Goal: Task Accomplishment & Management: Manage account settings

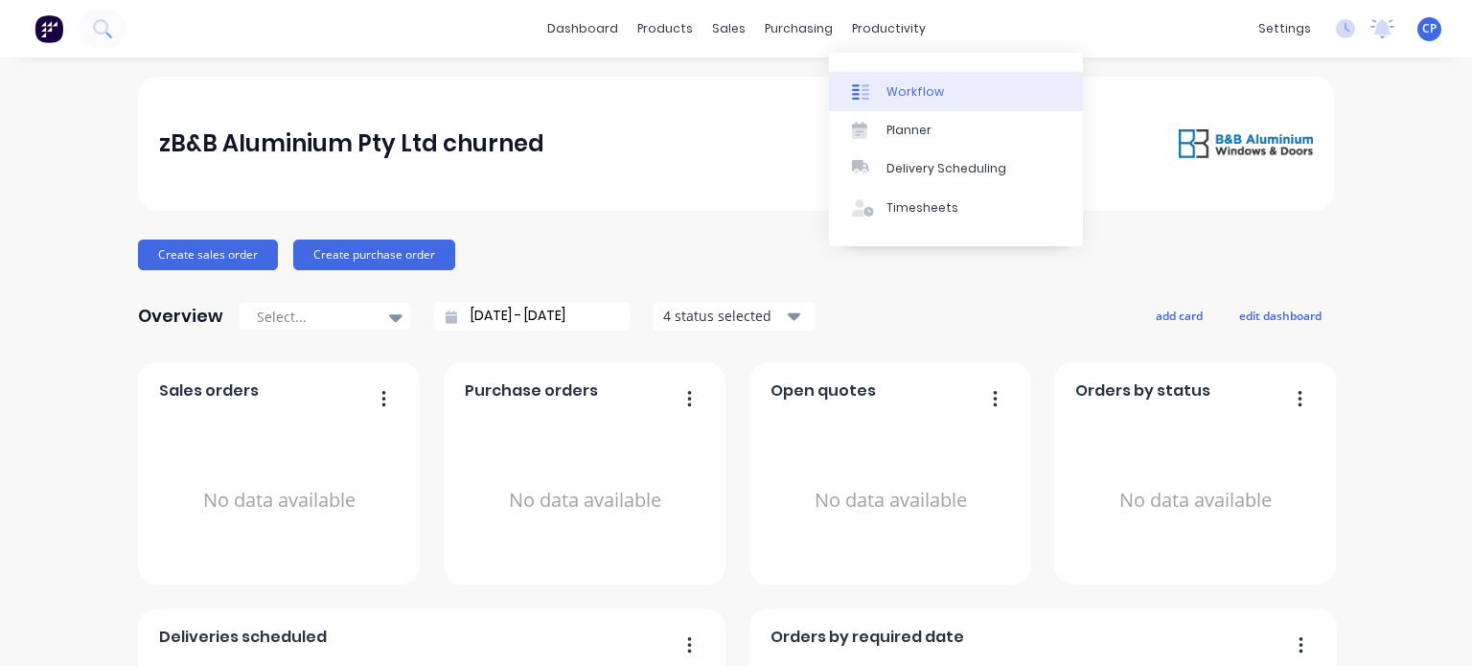
click at [892, 90] on div "Workflow" at bounding box center [914, 91] width 57 height 17
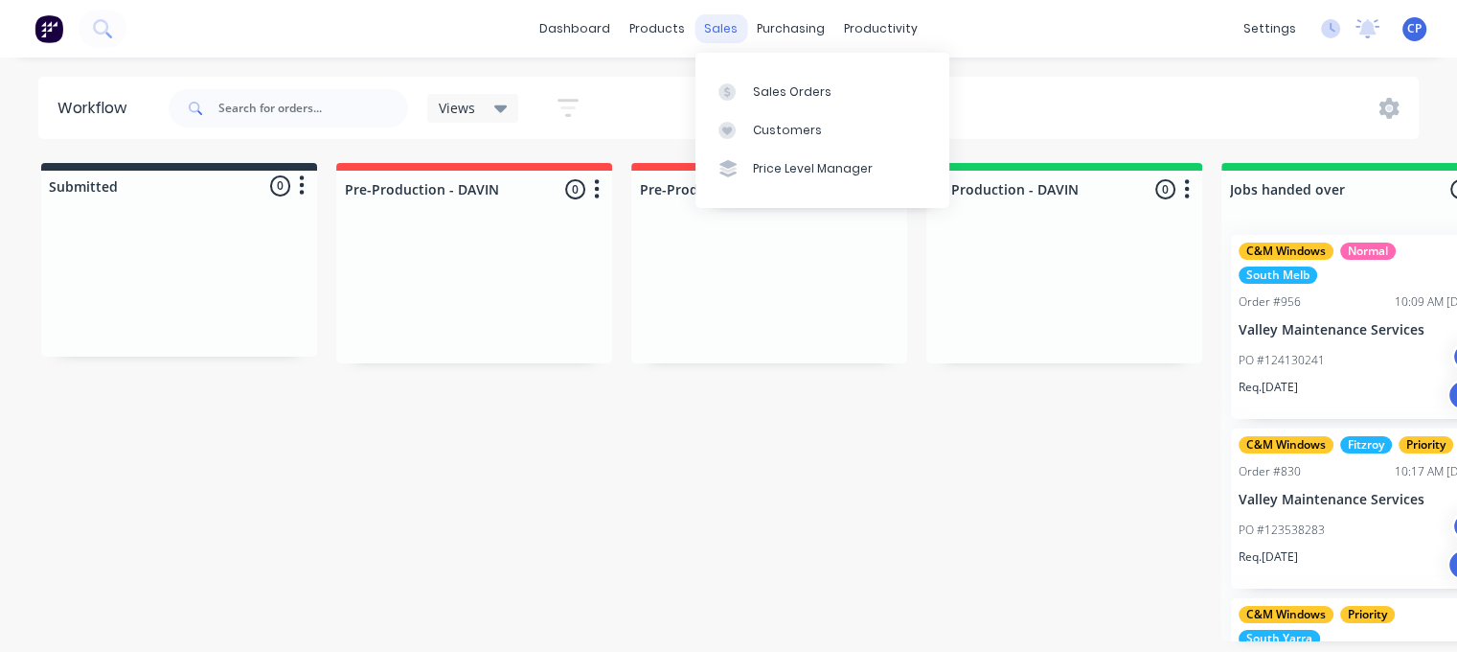
click at [721, 24] on div "sales" at bounding box center [721, 28] width 53 height 29
click at [782, 95] on div "Sales Orders" at bounding box center [792, 91] width 79 height 17
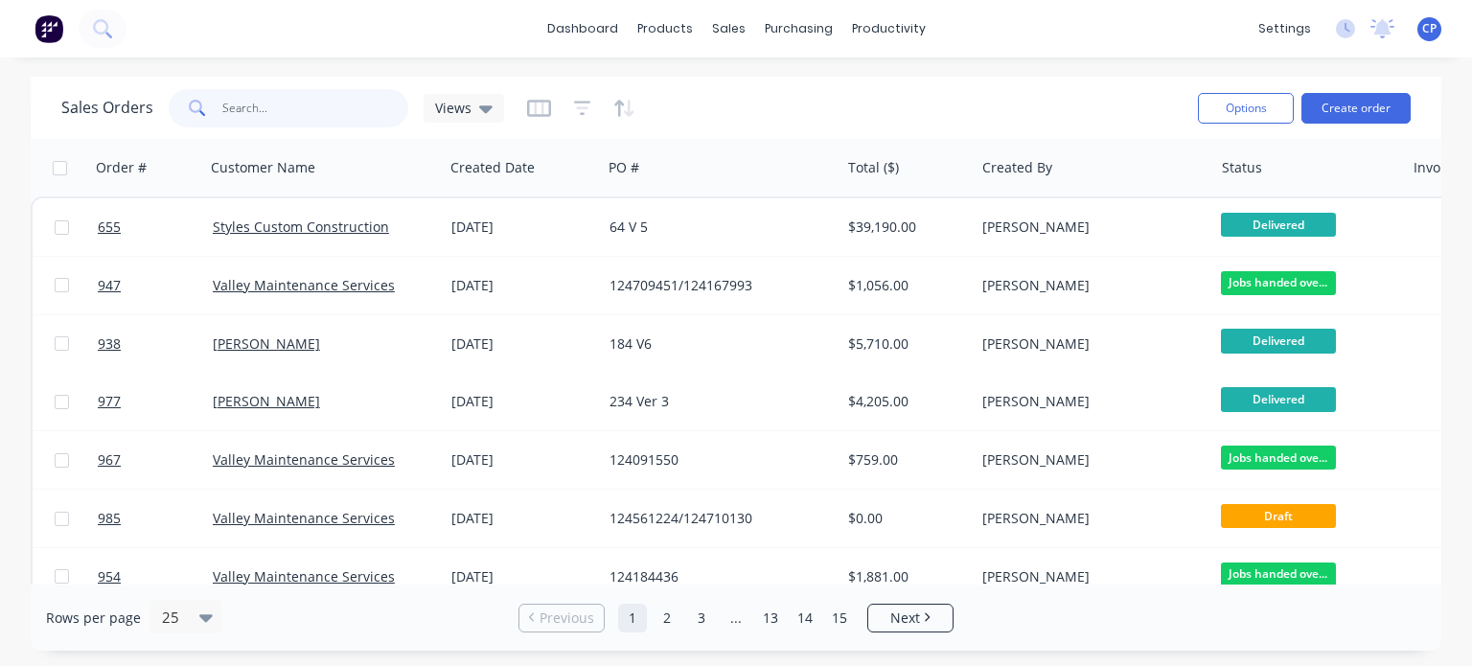
click at [351, 113] on input "text" at bounding box center [315, 108] width 187 height 38
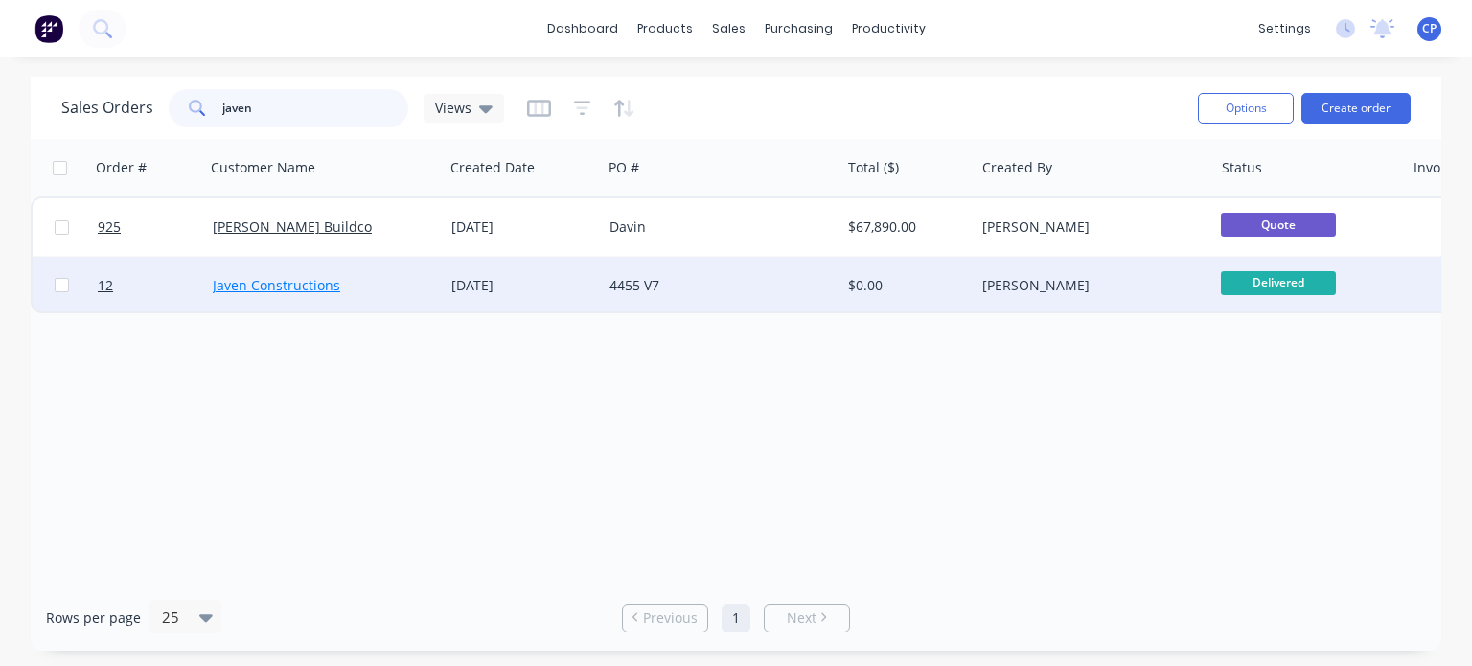
type input "javen"
click at [317, 289] on link "Javen Constructions" at bounding box center [276, 285] width 127 height 18
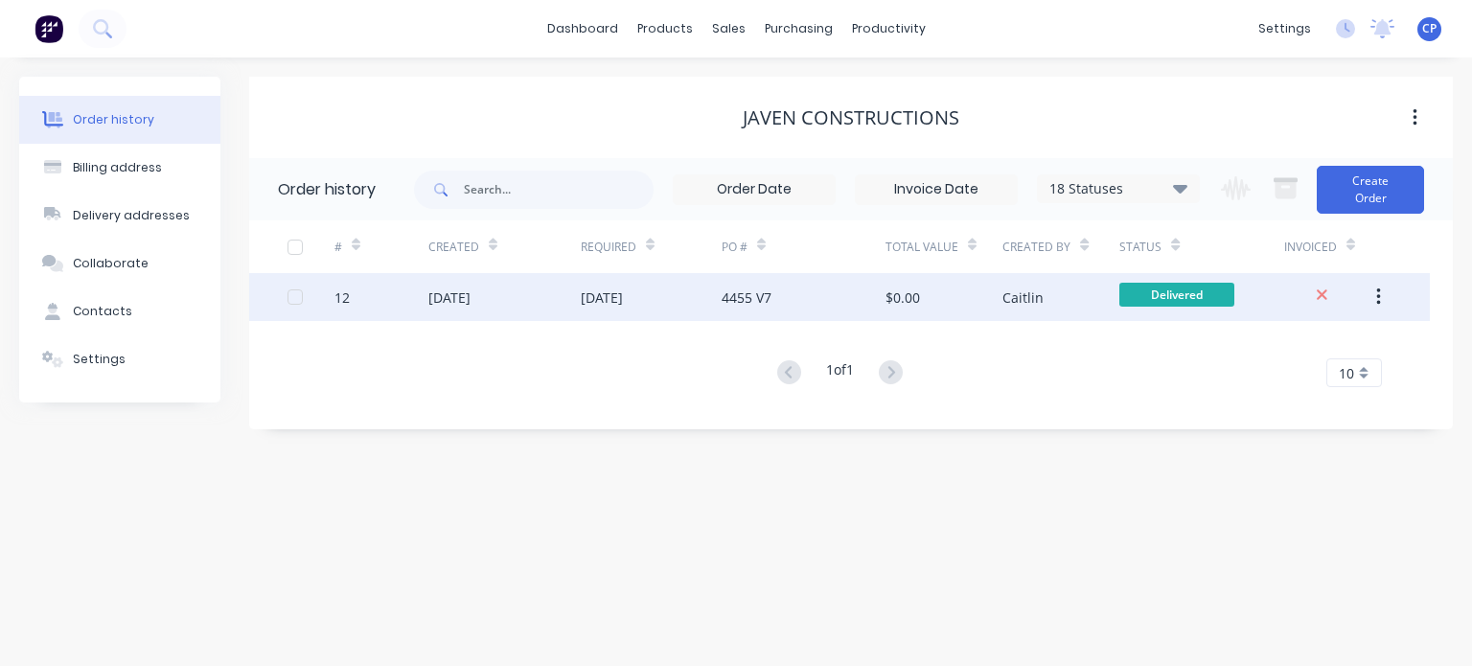
click at [590, 286] on div "[DATE]" at bounding box center [651, 297] width 141 height 48
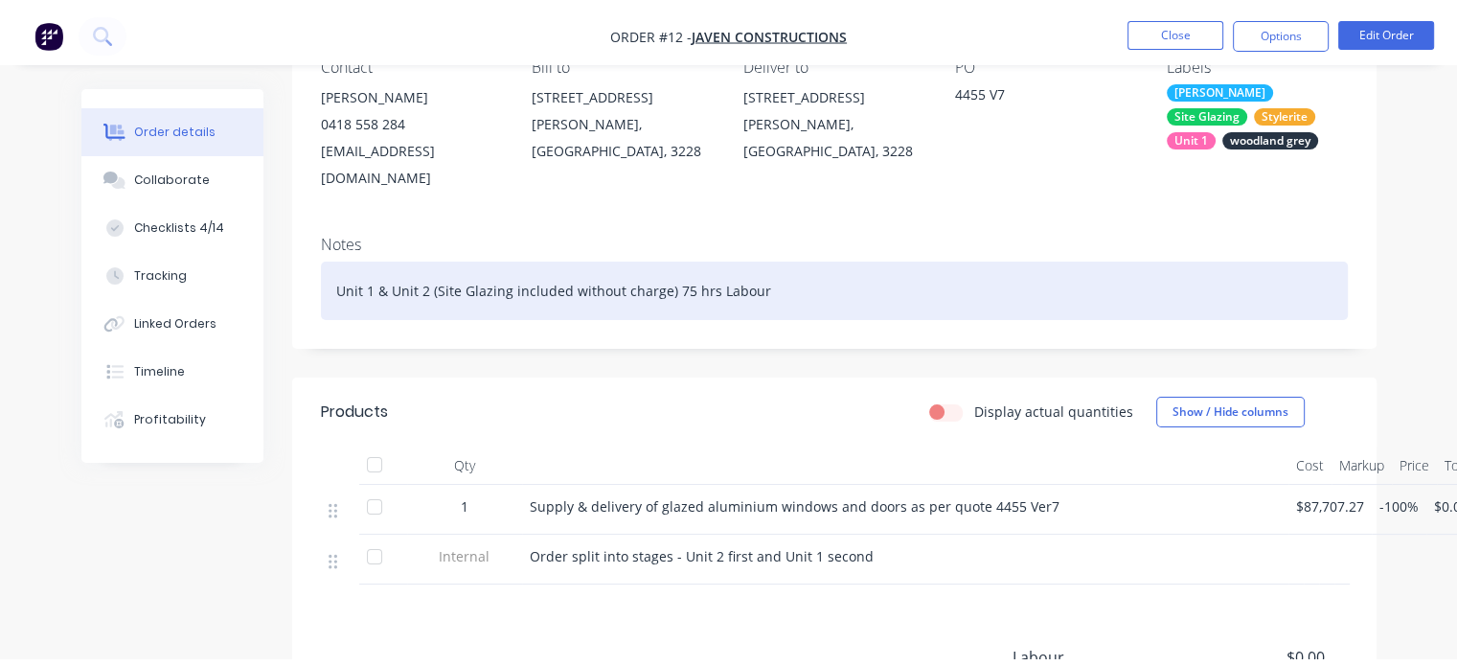
scroll to position [343, 0]
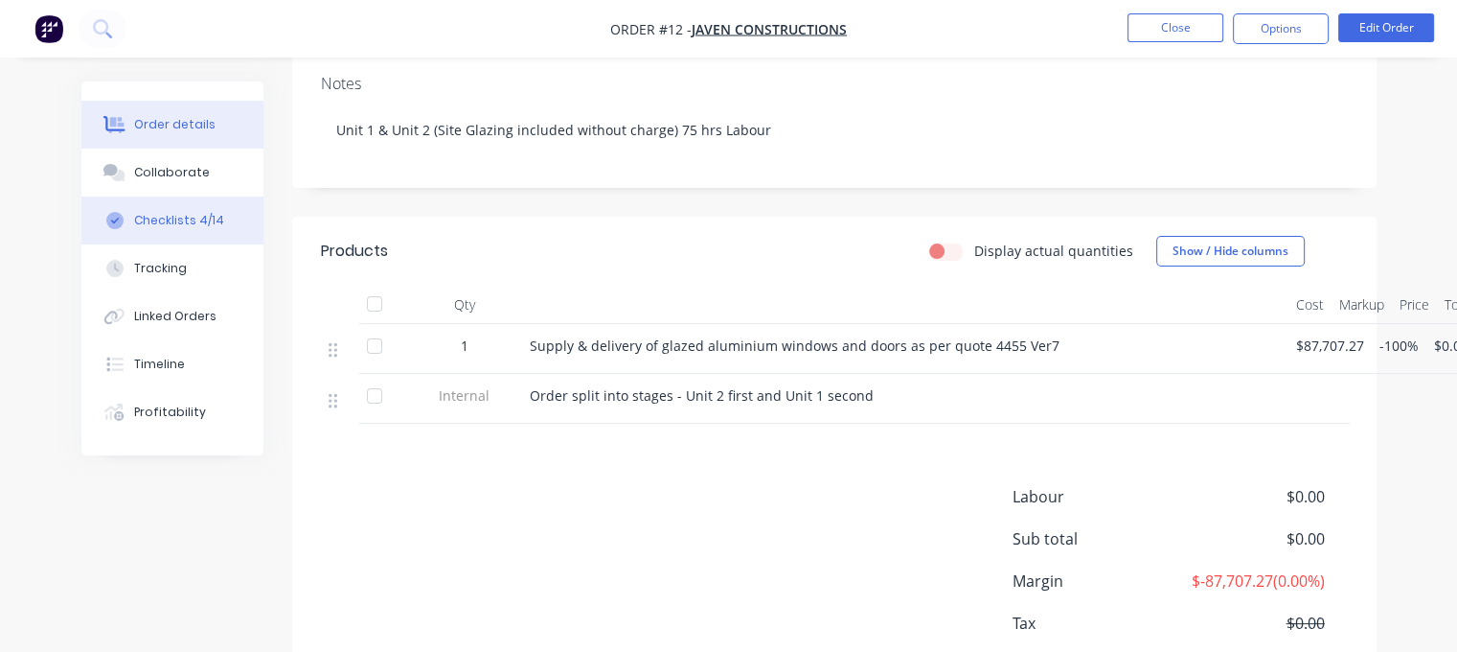
click at [172, 217] on div "Checklists 4/14" at bounding box center [179, 220] width 90 height 17
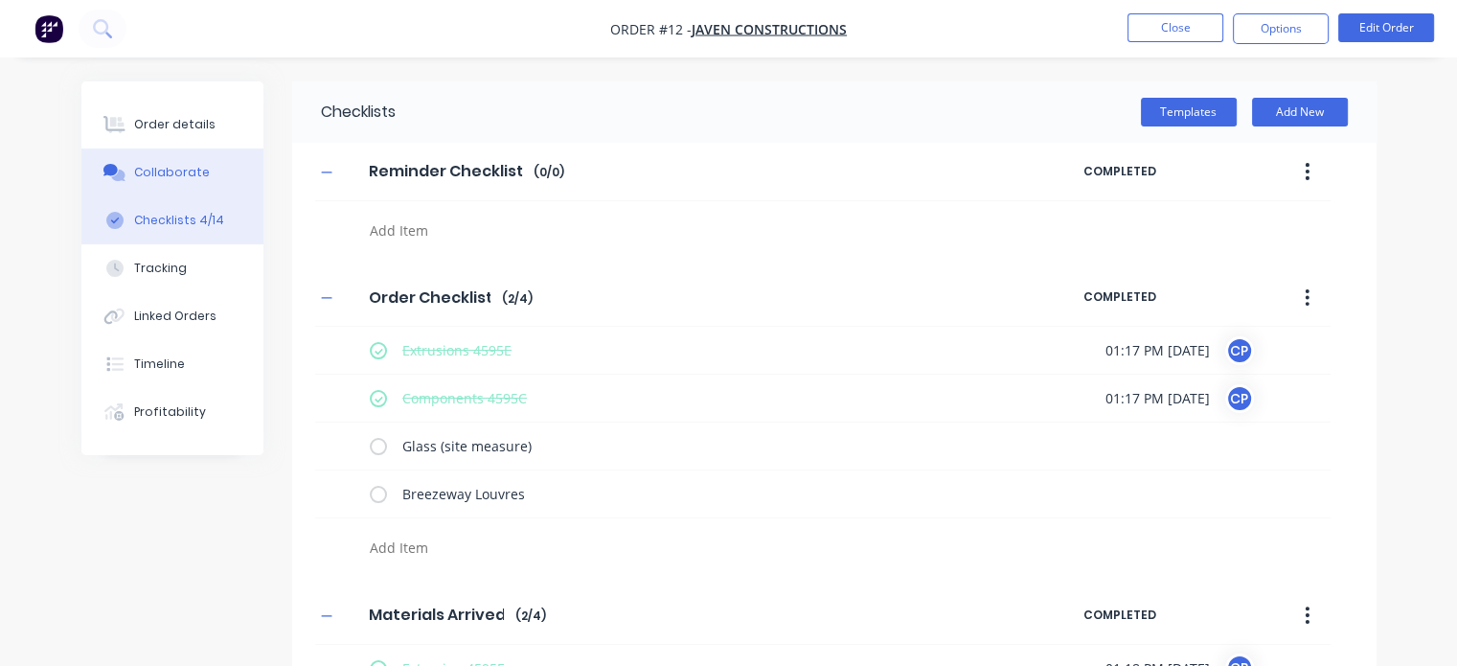
click at [142, 163] on button "Collaborate" at bounding box center [172, 173] width 182 height 48
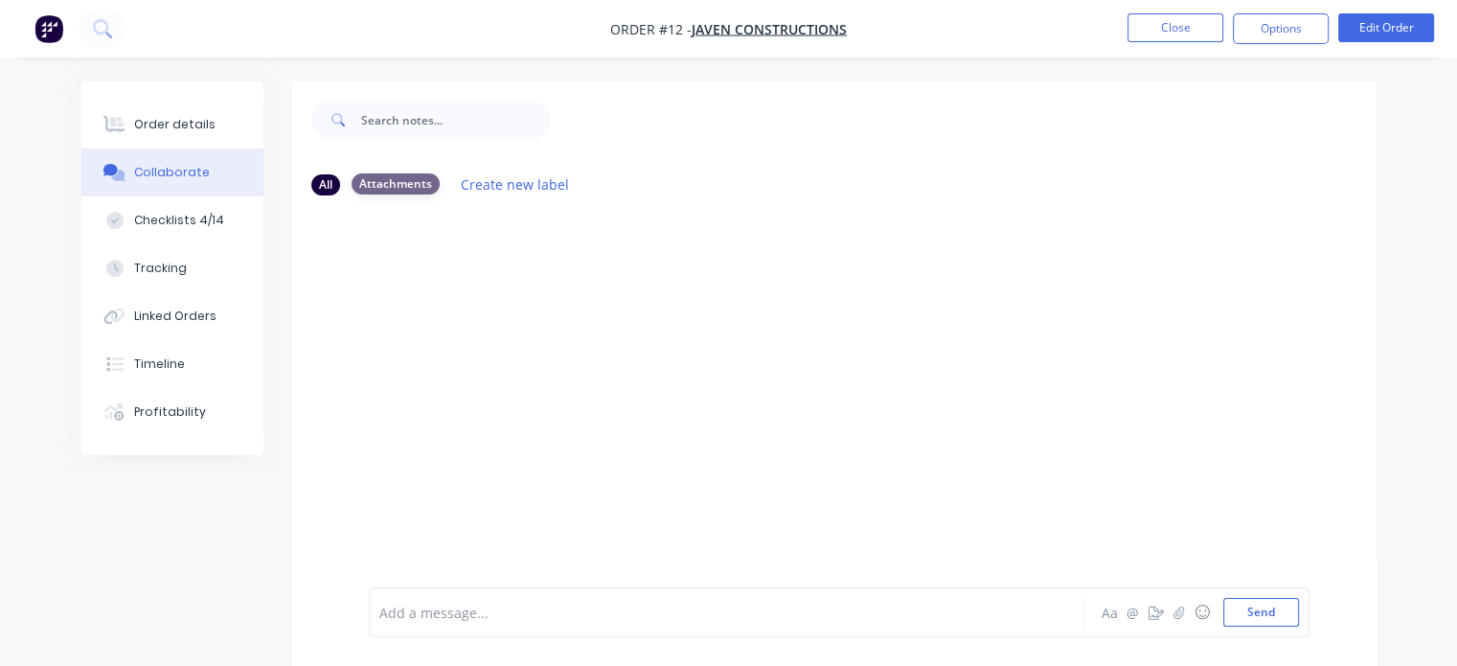
click at [378, 186] on div "Attachments" at bounding box center [396, 183] width 88 height 21
click at [318, 190] on div "All" at bounding box center [325, 183] width 29 height 21
click at [183, 221] on div "Checklists 4/14" at bounding box center [179, 220] width 90 height 17
type textarea "x"
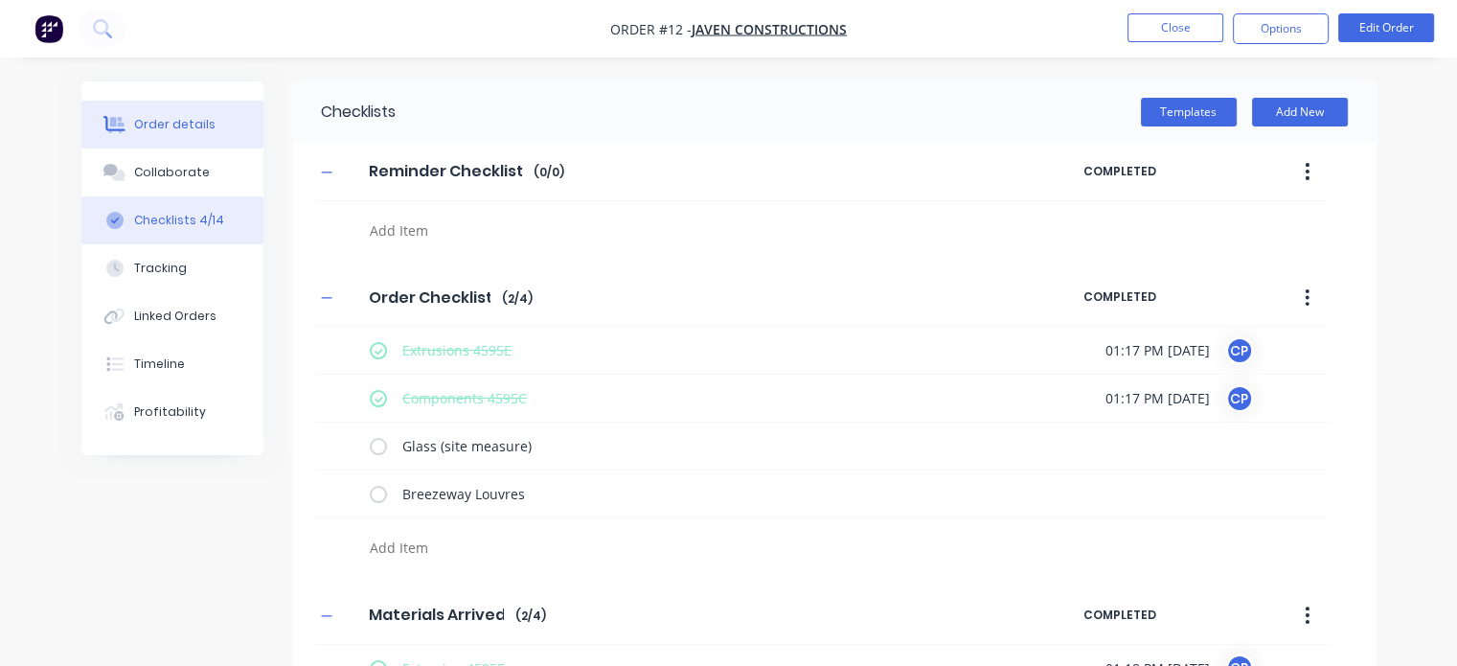
click at [172, 120] on div "Order details" at bounding box center [174, 124] width 81 height 17
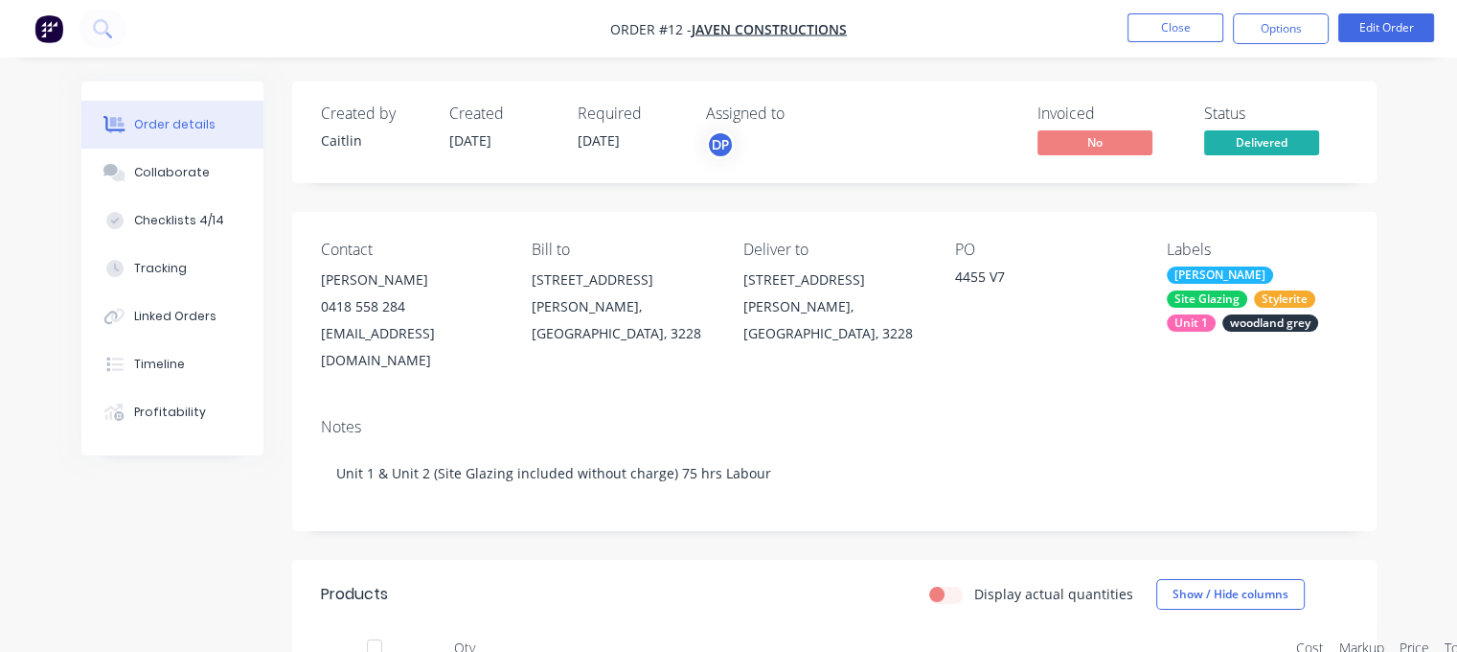
click at [151, 124] on div "Order details" at bounding box center [174, 124] width 81 height 17
click at [1165, 25] on button "Close" at bounding box center [1176, 27] width 96 height 29
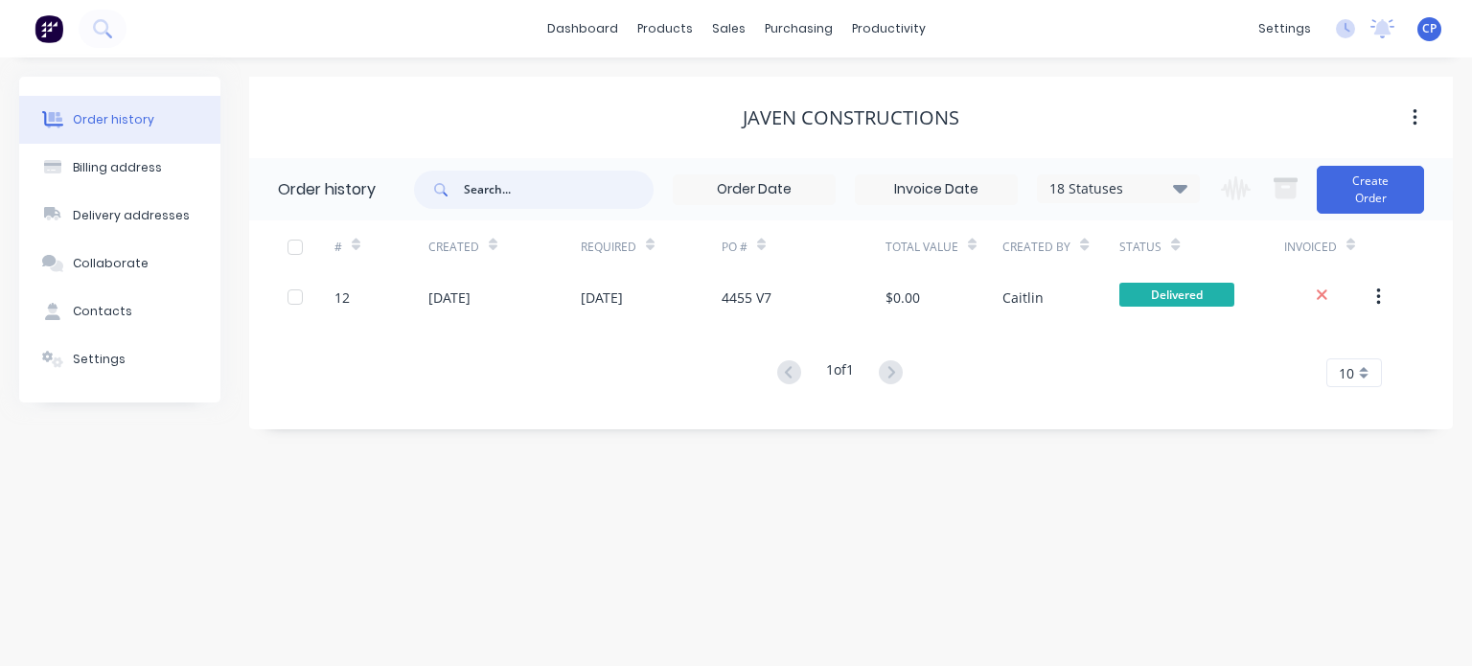
click at [494, 183] on input "text" at bounding box center [559, 190] width 190 height 38
click at [515, 173] on input "text" at bounding box center [559, 190] width 190 height 38
type input "javen"
